Goal: Book appointment/travel/reservation

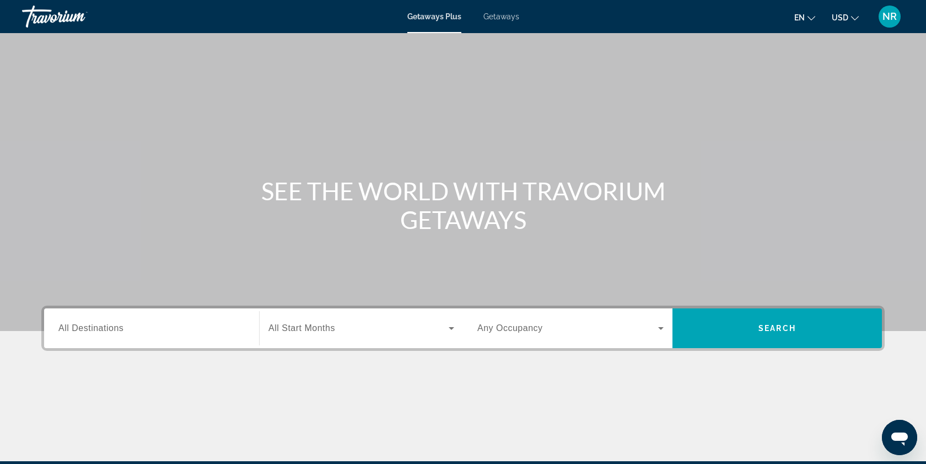
click at [135, 322] on input "Destination All Destinations" at bounding box center [151, 328] width 186 height 13
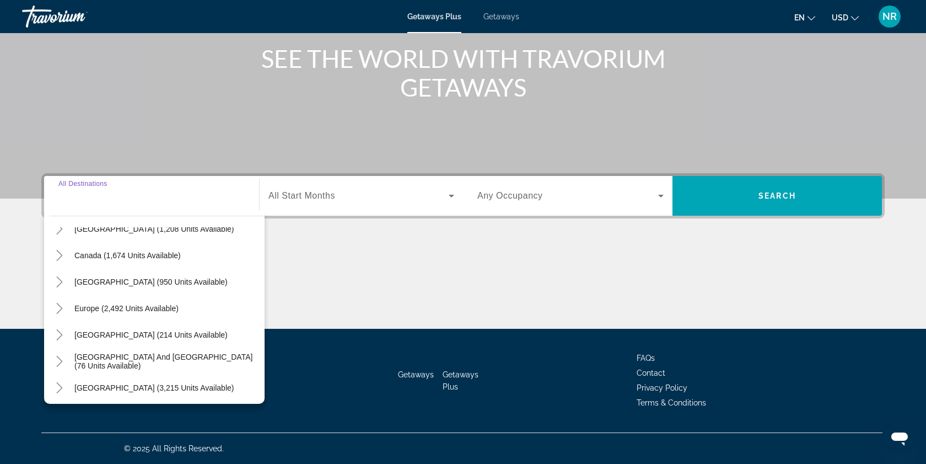
scroll to position [74, 0]
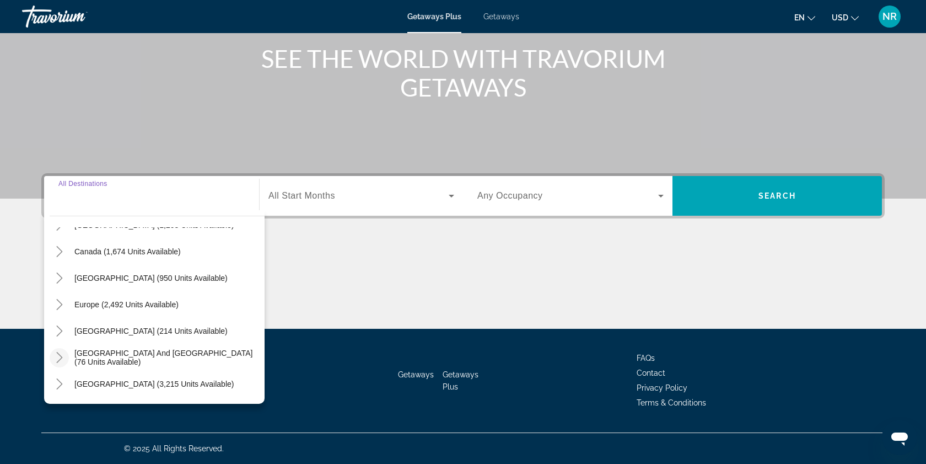
click at [60, 354] on icon "Toggle South Pacific and Oceania (76 units available)" at bounding box center [59, 357] width 11 height 11
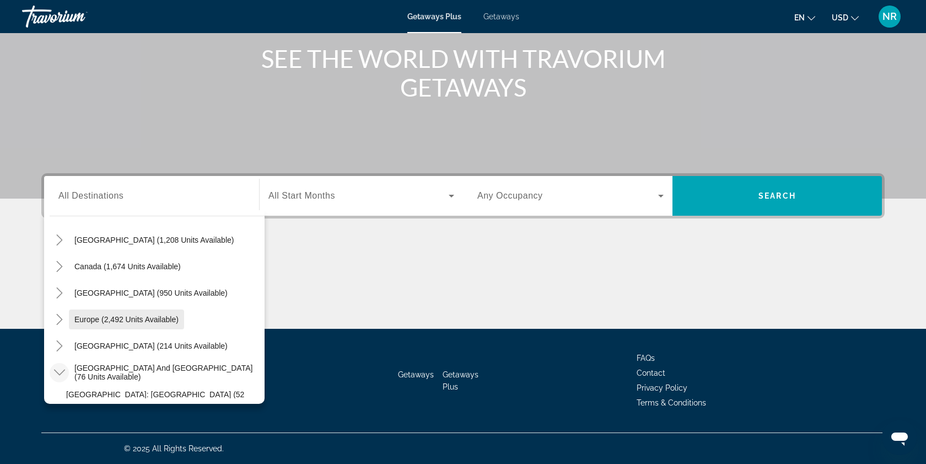
scroll to position [58, 0]
click at [61, 292] on icon "Toggle Caribbean & Atlantic Islands (950 units available)" at bounding box center [59, 293] width 6 height 11
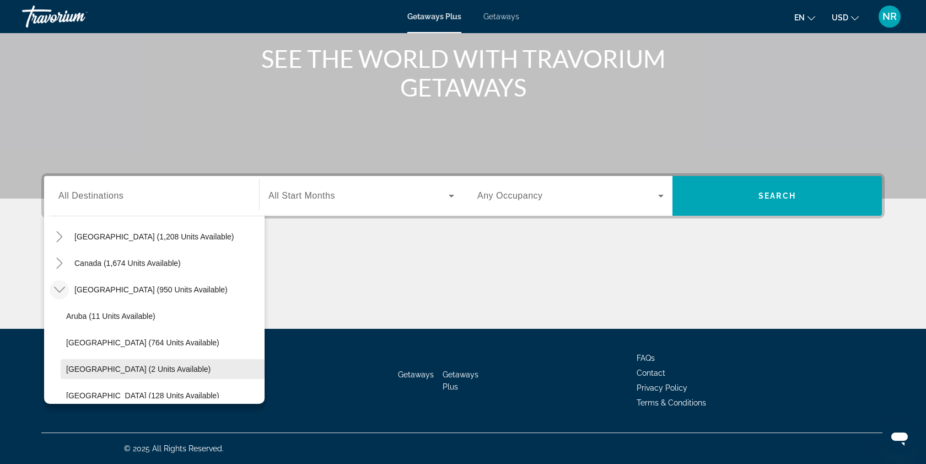
scroll to position [62, 0]
click at [59, 288] on icon "Toggle Caribbean & Atlantic Islands (950 units available)" at bounding box center [59, 289] width 11 height 11
click at [59, 318] on icon "Toggle Europe (2,492 units available)" at bounding box center [59, 316] width 11 height 11
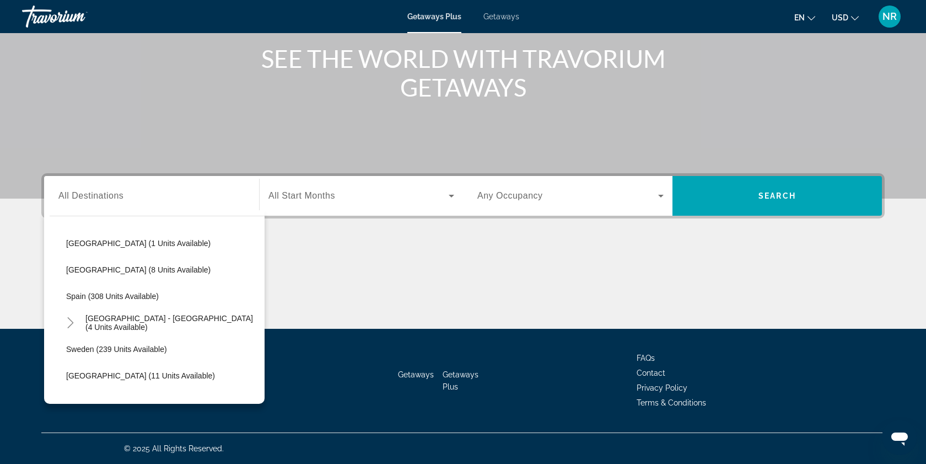
scroll to position [483, 0]
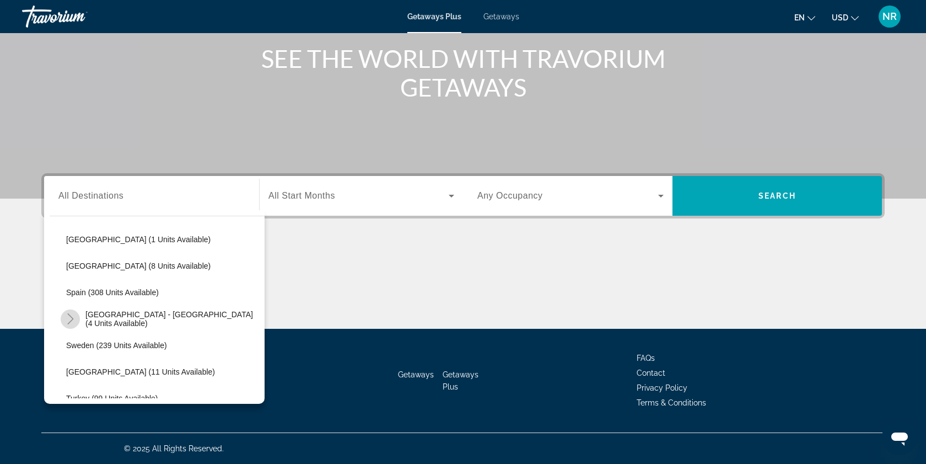
click at [71, 316] on icon "Toggle Spain - Canary Islands (4 units available)" at bounding box center [70, 318] width 6 height 11
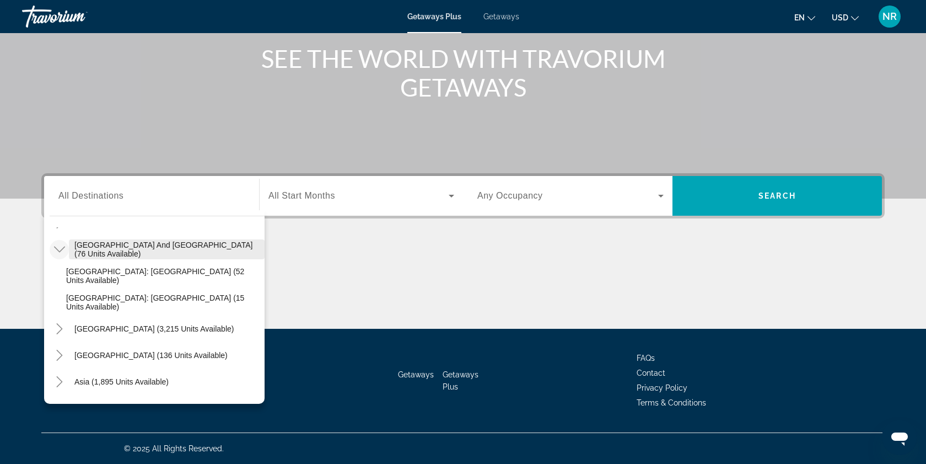
scroll to position [846, 0]
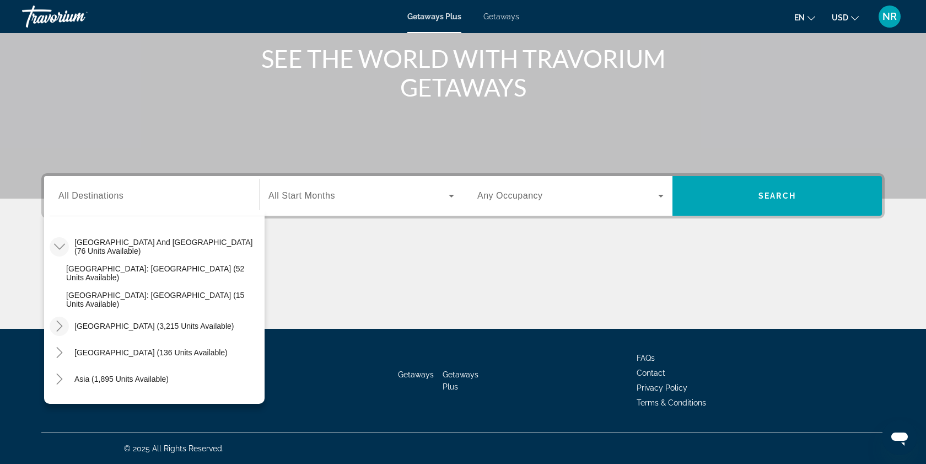
click at [61, 325] on icon "Toggle South America (3,215 units available)" at bounding box center [59, 325] width 6 height 11
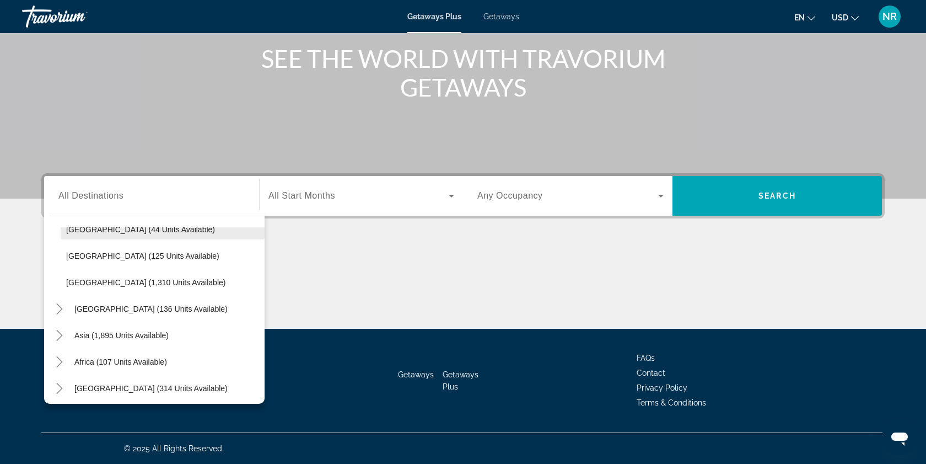
scroll to position [1105, 0]
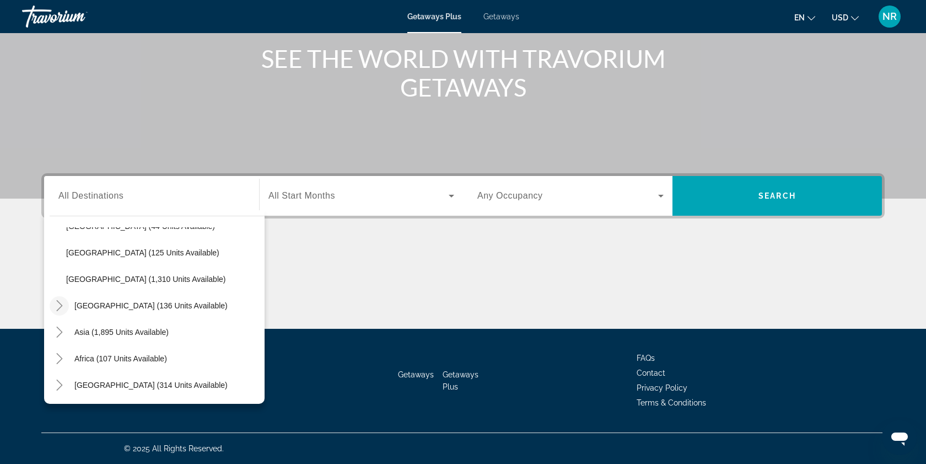
click at [60, 304] on icon "Toggle Central America (136 units available)" at bounding box center [59, 305] width 11 height 11
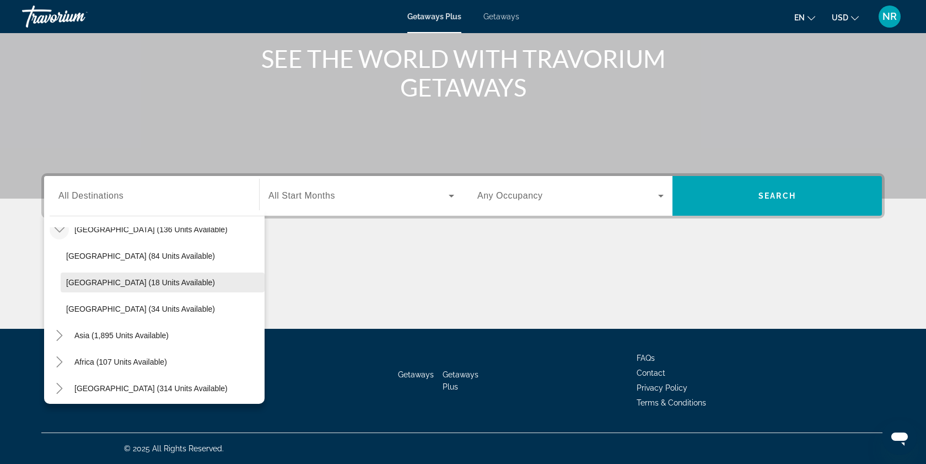
scroll to position [1184, 0]
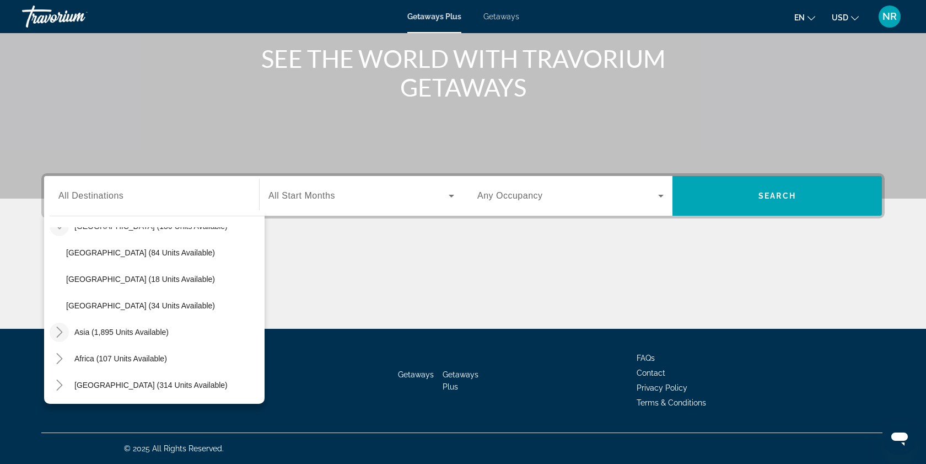
click at [60, 330] on icon "Toggle Asia (1,895 units available)" at bounding box center [59, 331] width 6 height 11
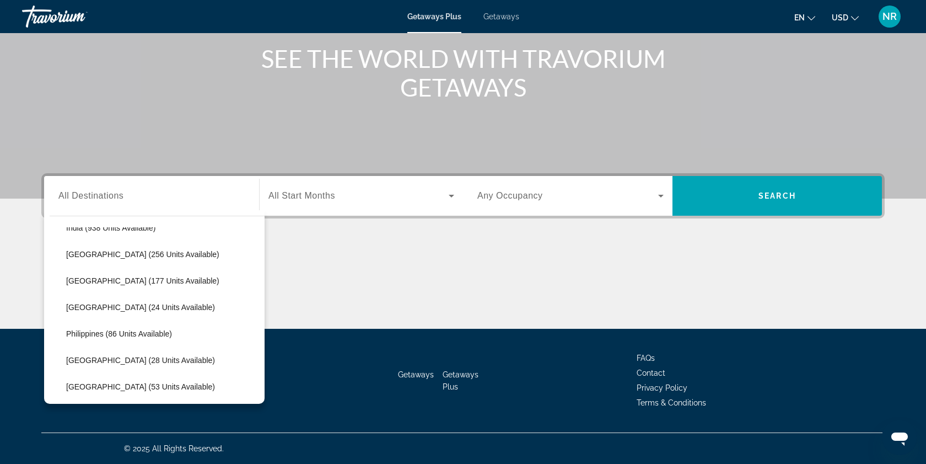
scroll to position [1401, 0]
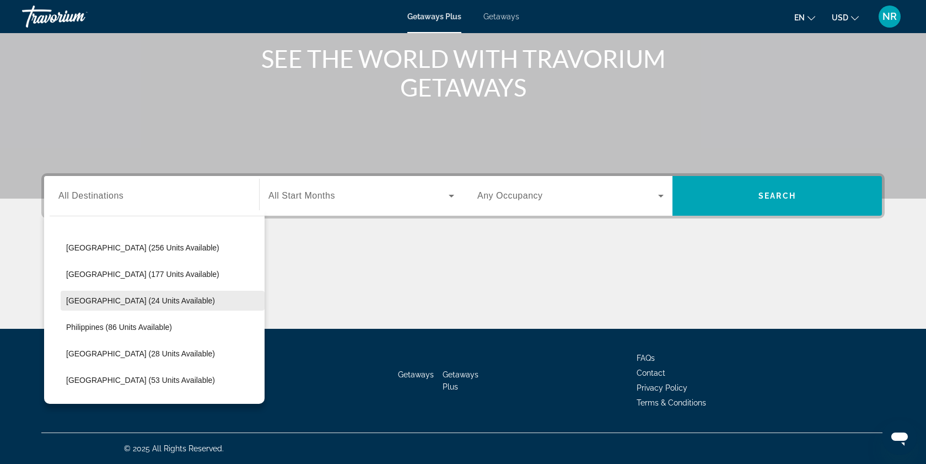
click at [80, 300] on span "Maldives (24 units available)" at bounding box center [140, 300] width 149 height 9
type input "**********"
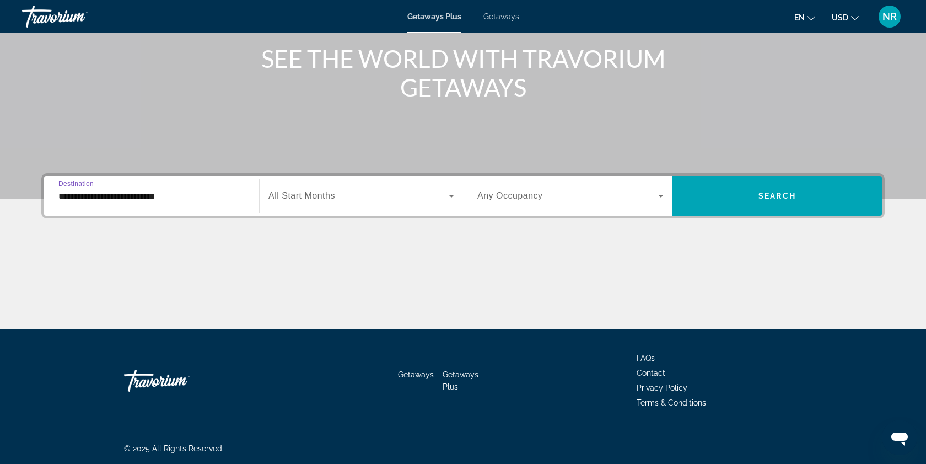
click at [659, 194] on icon "Search widget" at bounding box center [660, 195] width 13 height 13
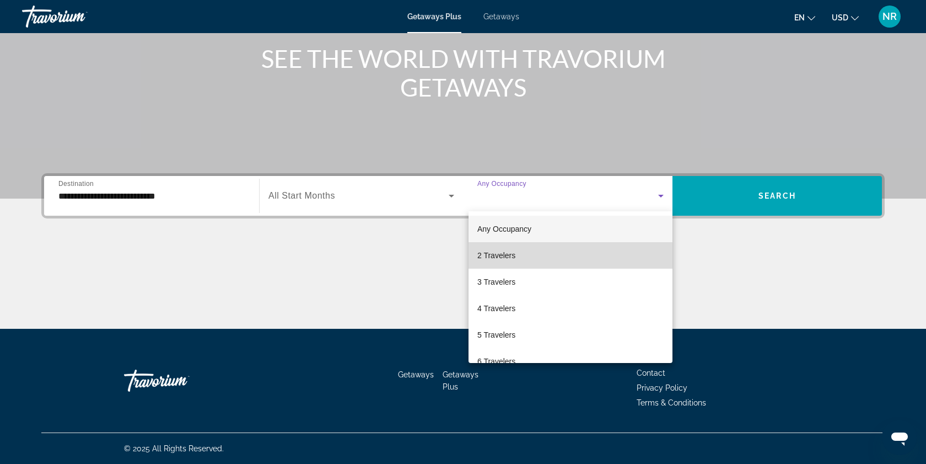
click at [508, 255] on span "2 Travelers" at bounding box center [496, 255] width 38 height 13
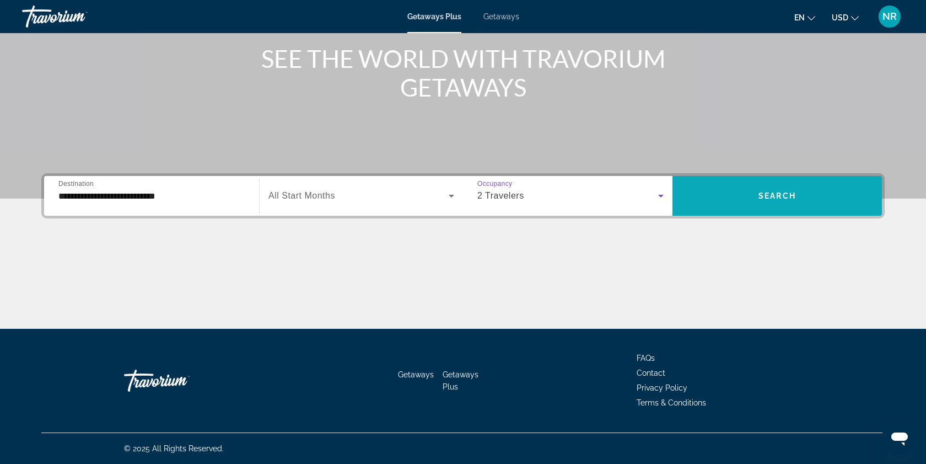
click at [761, 192] on span "Search" at bounding box center [777, 195] width 37 height 9
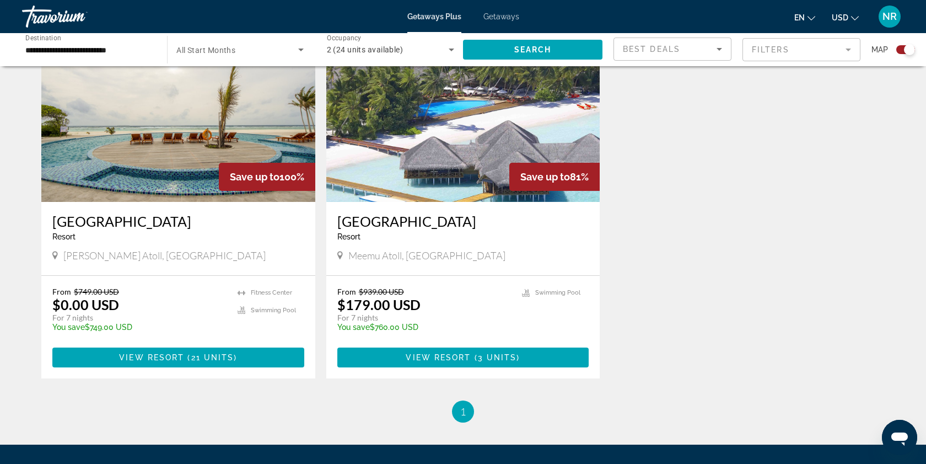
scroll to position [415, 0]
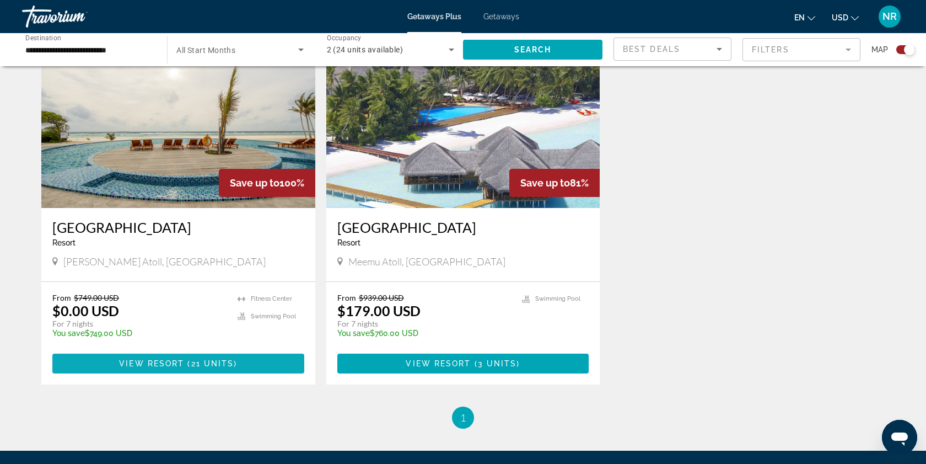
click at [179, 361] on span "View Resort" at bounding box center [151, 363] width 65 height 9
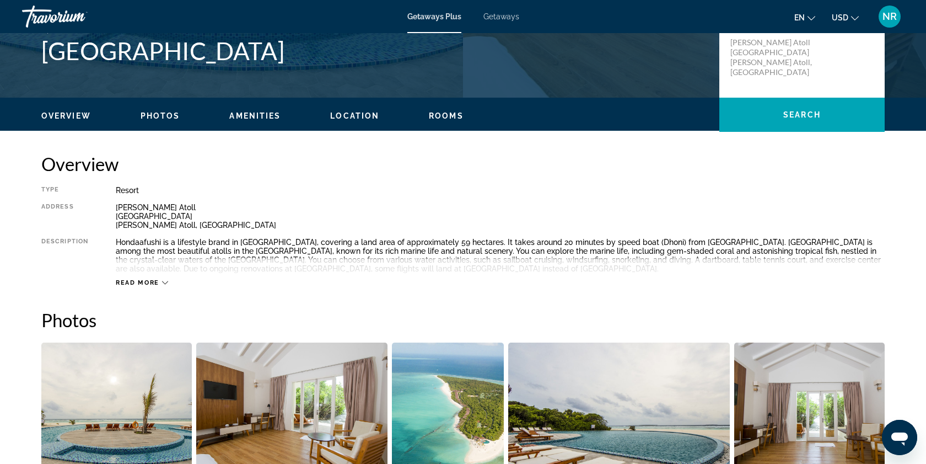
scroll to position [270, 0]
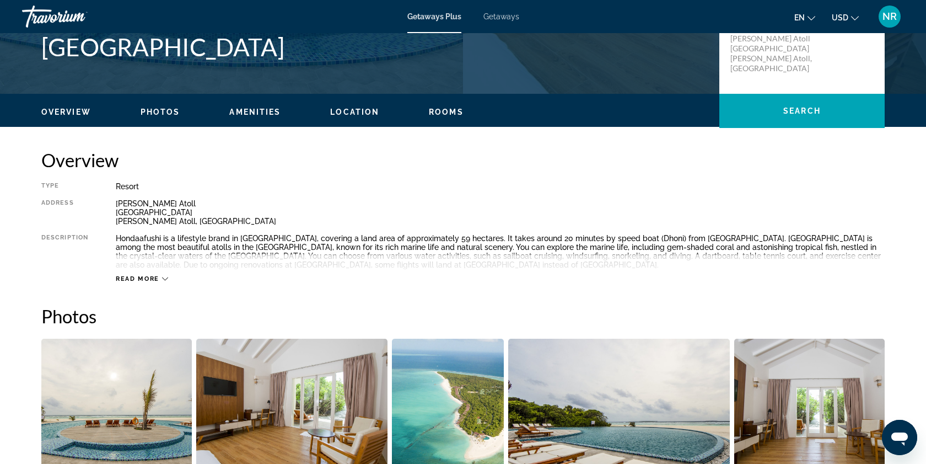
click at [166, 278] on icon "Main content" at bounding box center [165, 278] width 6 height 3
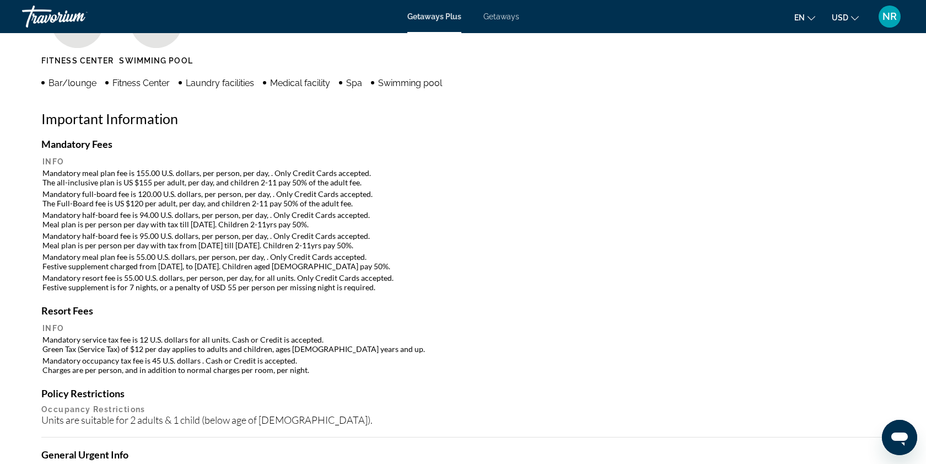
scroll to position [955, 0]
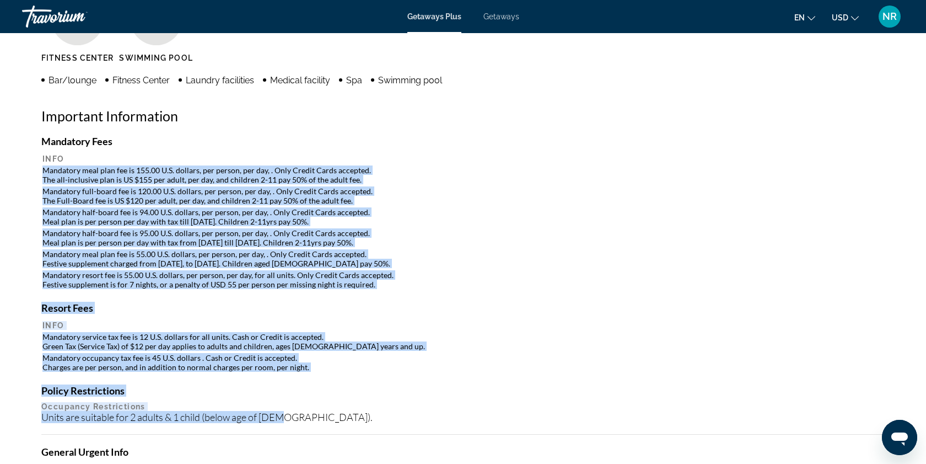
drag, startPoint x: 41, startPoint y: 168, endPoint x: 327, endPoint y: 416, distance: 377.9
click at [327, 417] on div "Mandatory Fees Info Mandatory meal plan fee is 155.00 U.S. dollars, per person,…" at bounding box center [462, 402] width 843 height 534
copy div "Mandatory meal plan fee is 155.00 U.S. dollars, per person, per day, . Only Cre…"
click at [449, 188] on td "Mandatory full-board fee is 120.00 U.S. dollars, per person, per day, . Only Cr…" at bounding box center [462, 196] width 841 height 20
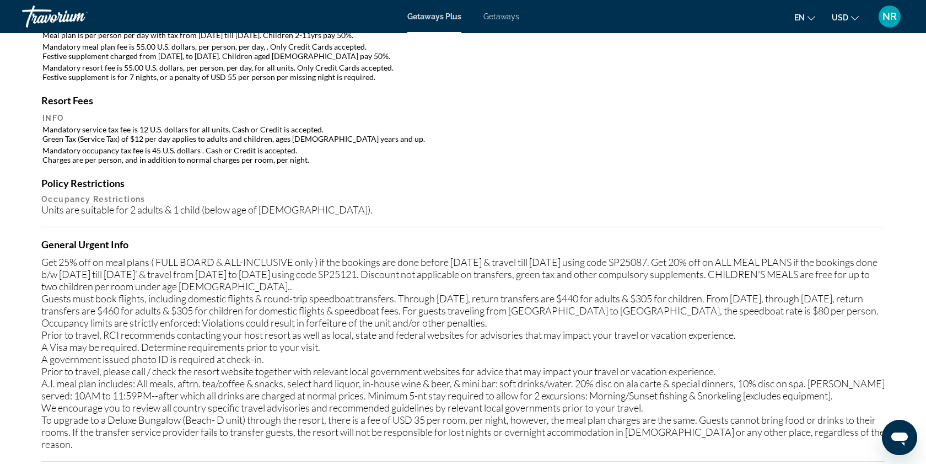
scroll to position [1167, 0]
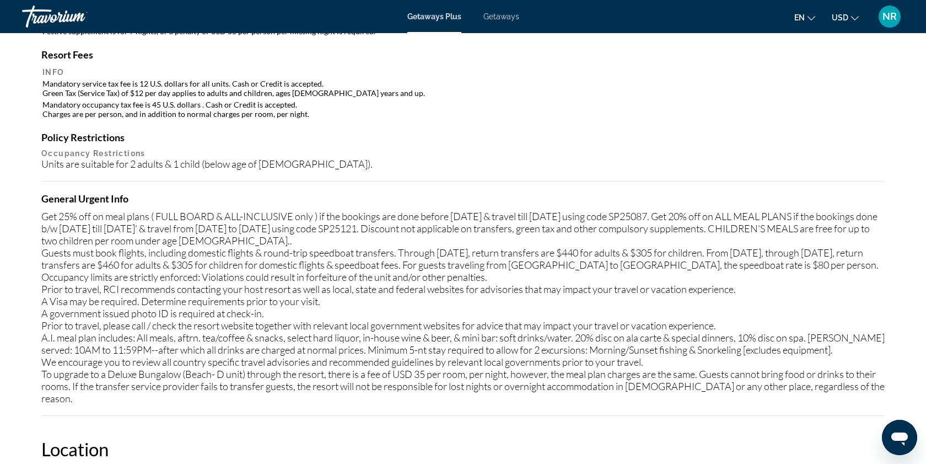
click at [449, 182] on div "Mandatory Fees Info Mandatory meal plan fee is 155.00 U.S. dollars, per person,…" at bounding box center [462, 149] width 843 height 534
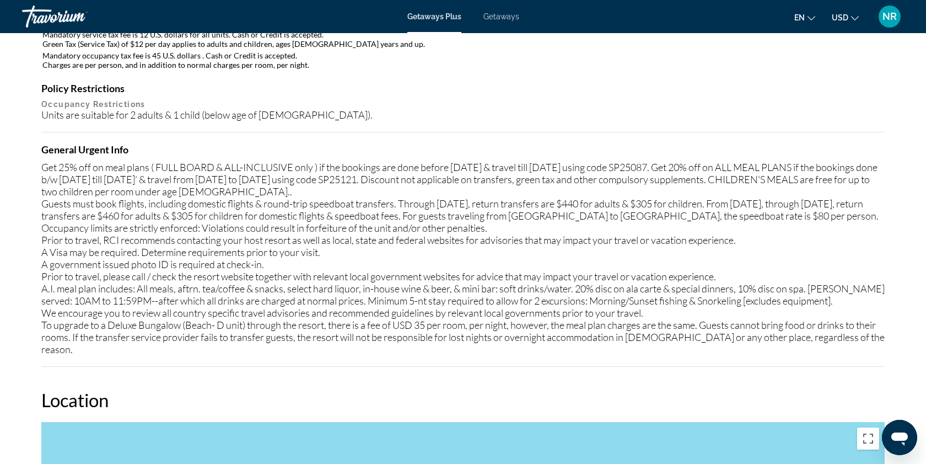
scroll to position [1258, 0]
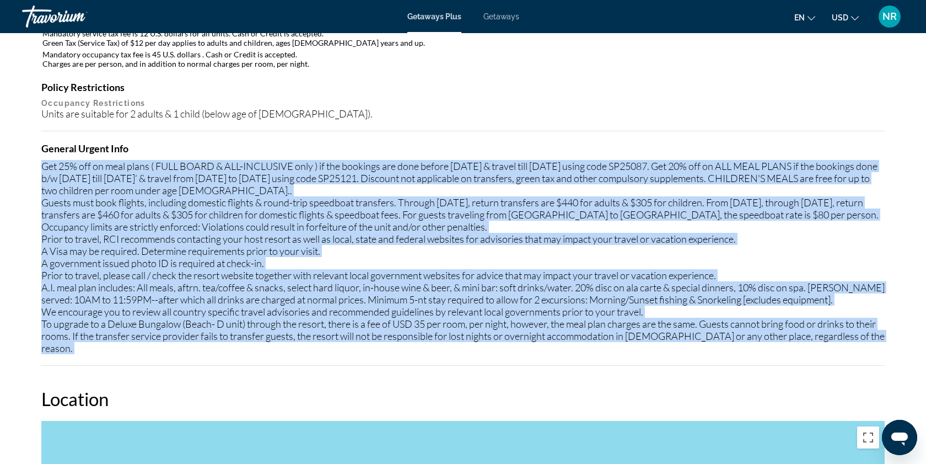
drag, startPoint x: 39, startPoint y: 165, endPoint x: 189, endPoint y: 380, distance: 262.3
copy div "Get 25% off on meal plans ( FULL BOARD & ALL-INCLUSIVE only ) if the bookings a…"
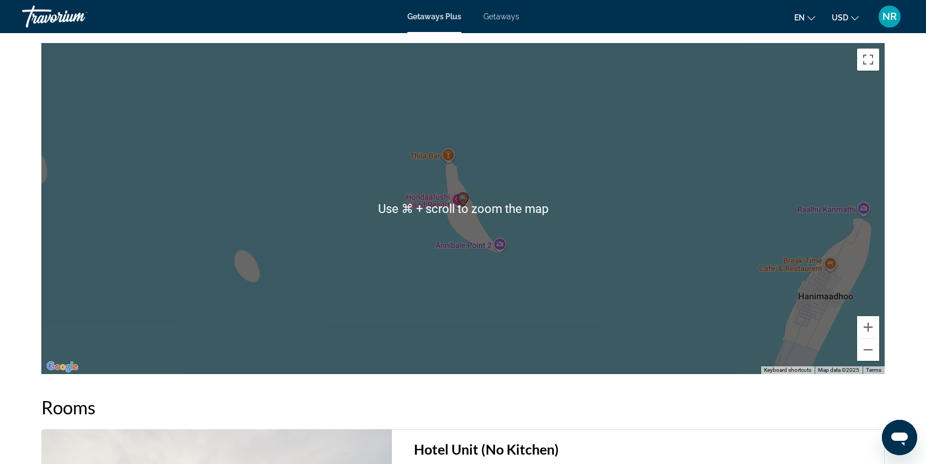
scroll to position [1640, 0]
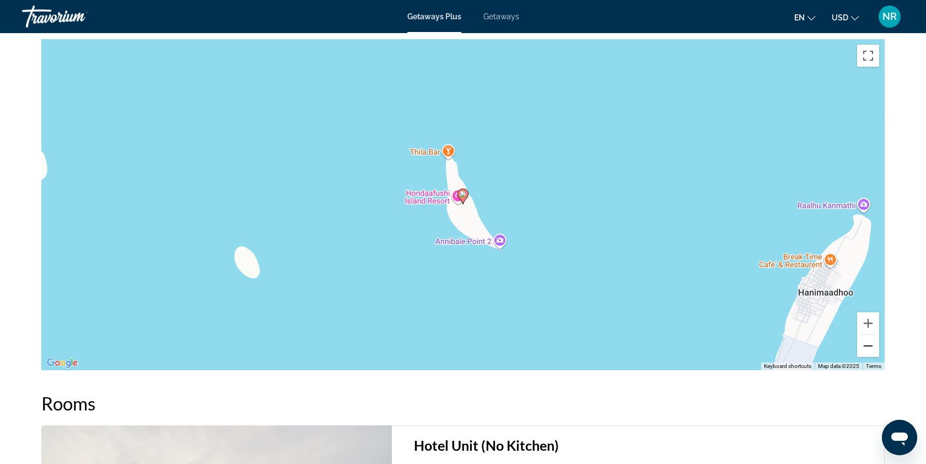
click at [872, 348] on button "Zoom out" at bounding box center [868, 346] width 22 height 22
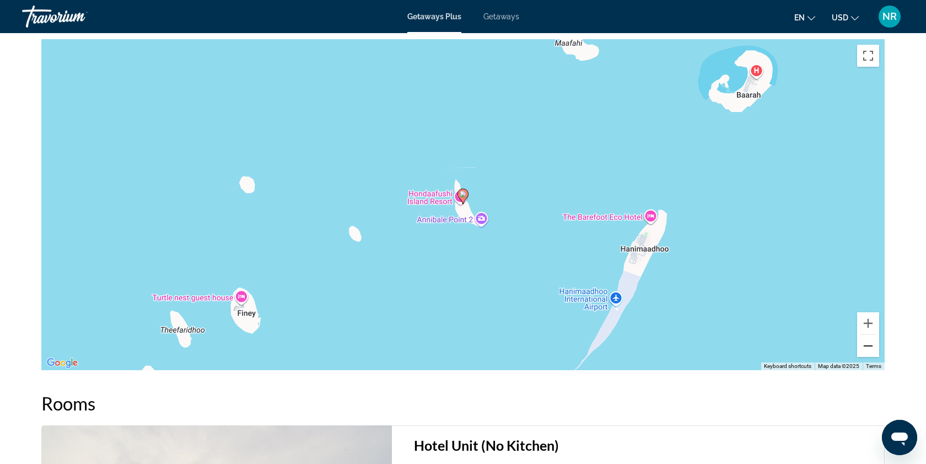
click at [872, 348] on button "Zoom out" at bounding box center [868, 346] width 22 height 22
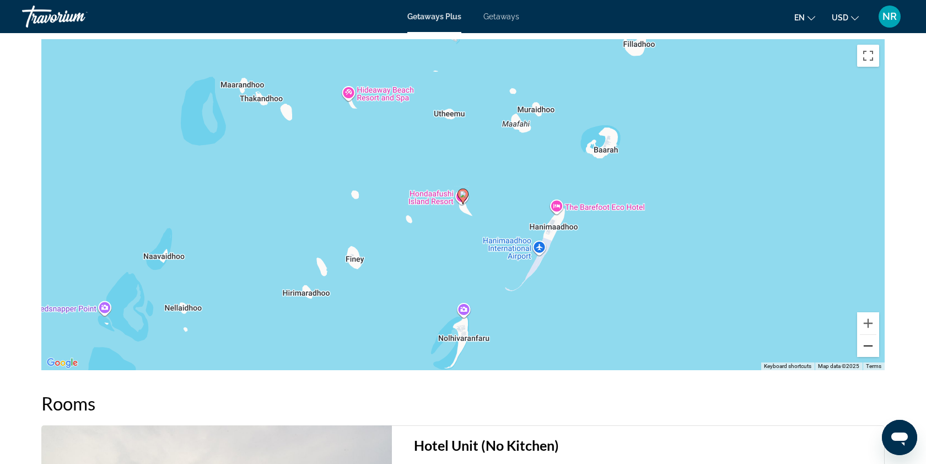
click at [872, 348] on button "Zoom out" at bounding box center [868, 346] width 22 height 22
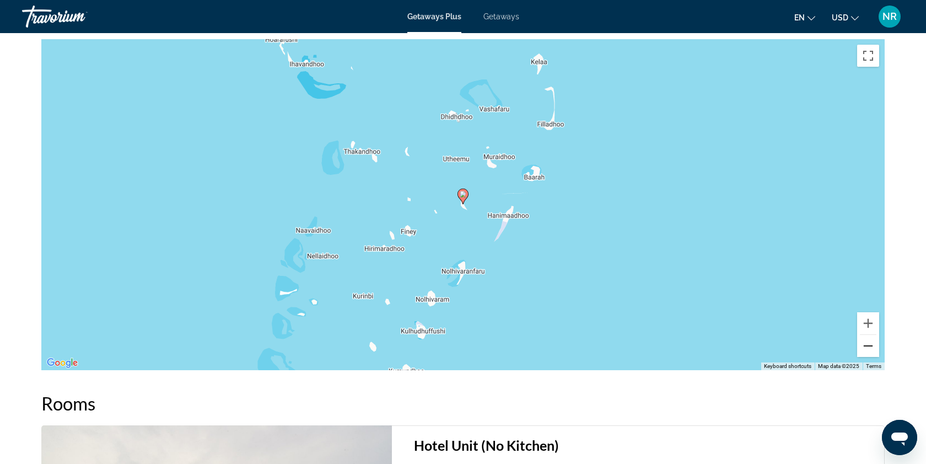
click at [872, 348] on button "Zoom out" at bounding box center [868, 346] width 22 height 22
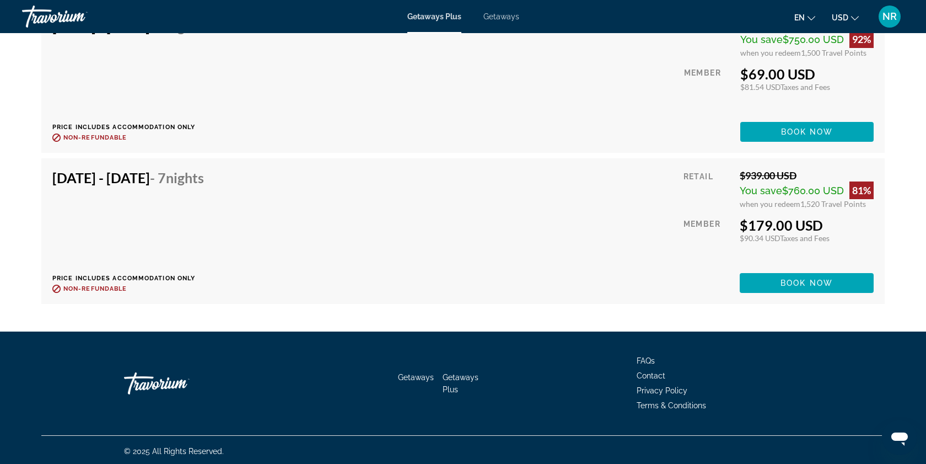
scroll to position [3692, 0]
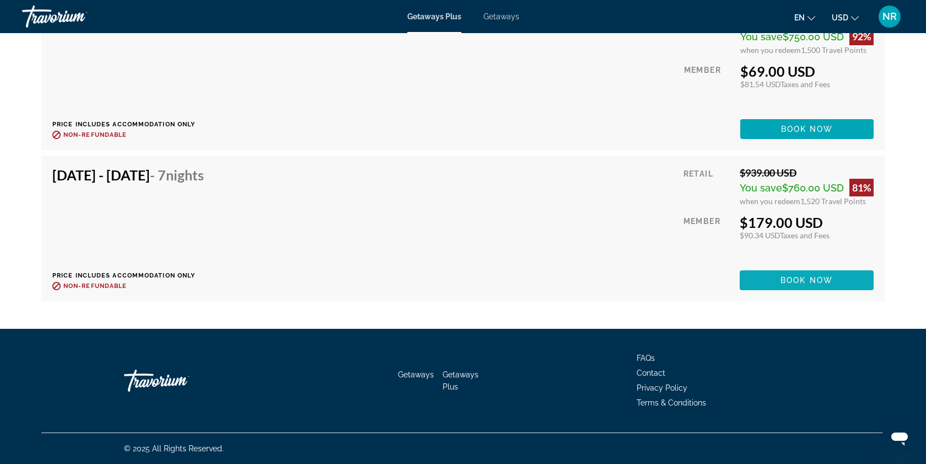
click at [791, 280] on span "Book now" at bounding box center [807, 280] width 52 height 9
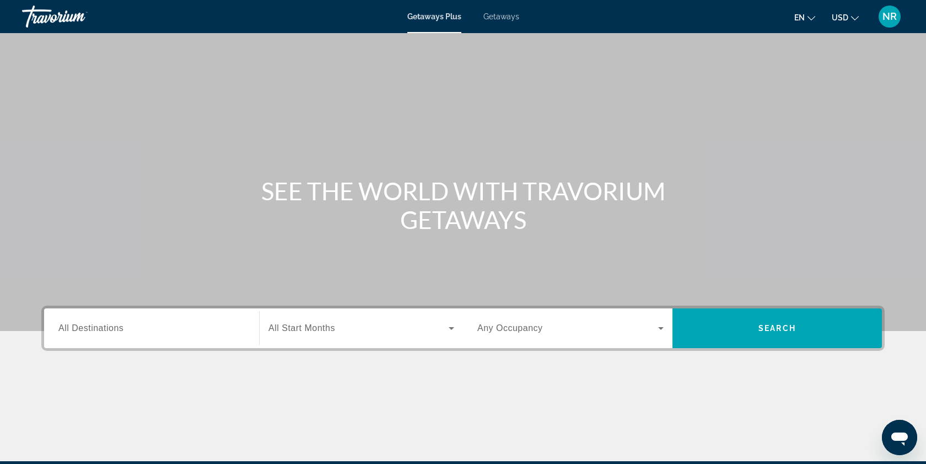
click at [511, 17] on span "Getaways" at bounding box center [501, 16] width 36 height 9
click at [100, 327] on span "All Destinations" at bounding box center [90, 327] width 65 height 9
click at [100, 327] on input "Destination All Destinations" at bounding box center [151, 328] width 186 height 13
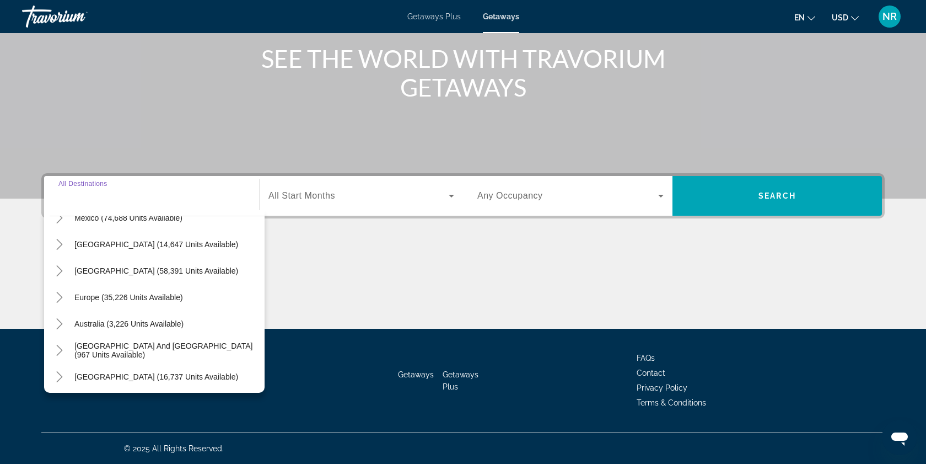
scroll to position [72, 0]
click at [63, 266] on icon "Toggle Caribbean & Atlantic Islands (58,391 units available)" at bounding box center [59, 268] width 11 height 11
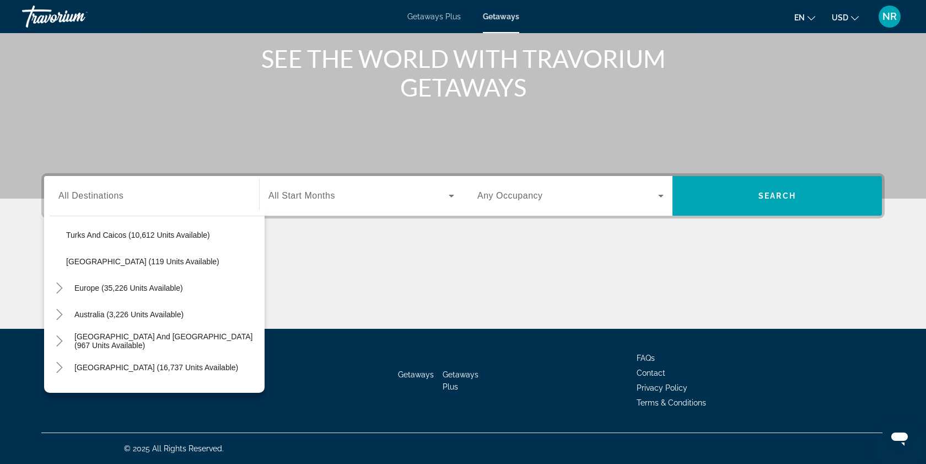
scroll to position [454, 0]
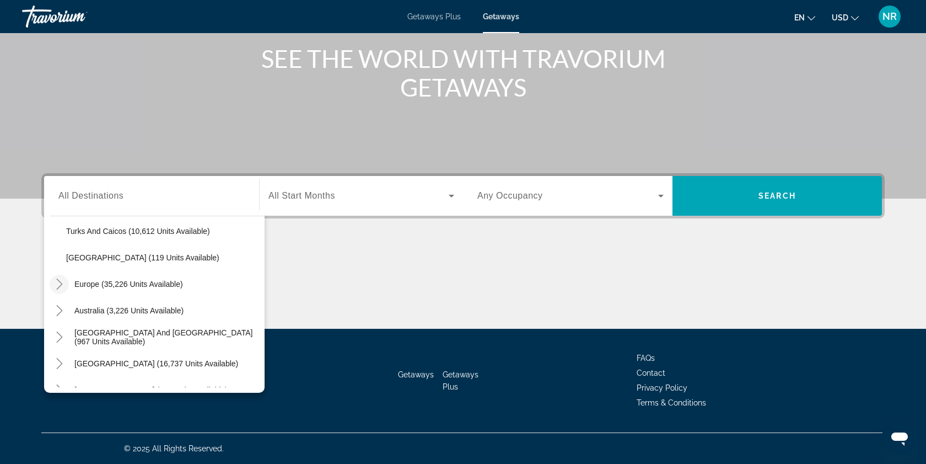
click at [61, 280] on icon "Toggle Europe (35,226 units available)" at bounding box center [59, 283] width 11 height 11
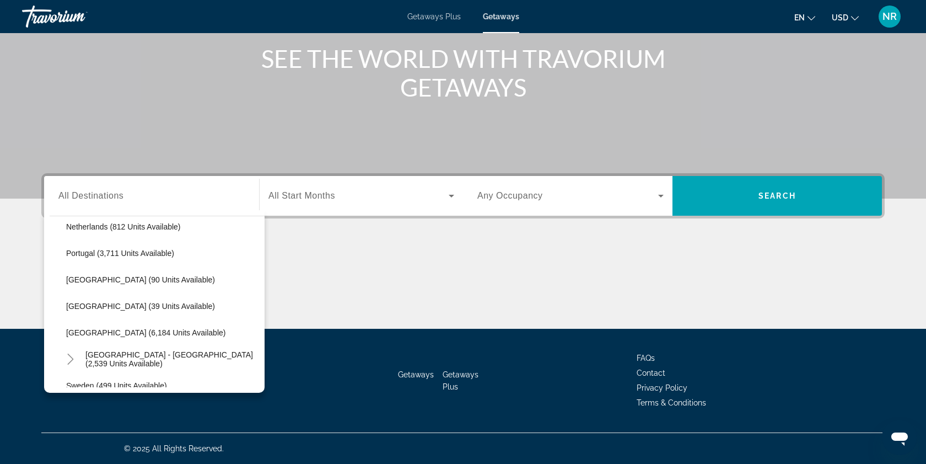
scroll to position [642, 0]
